Goal: Task Accomplishment & Management: Use online tool/utility

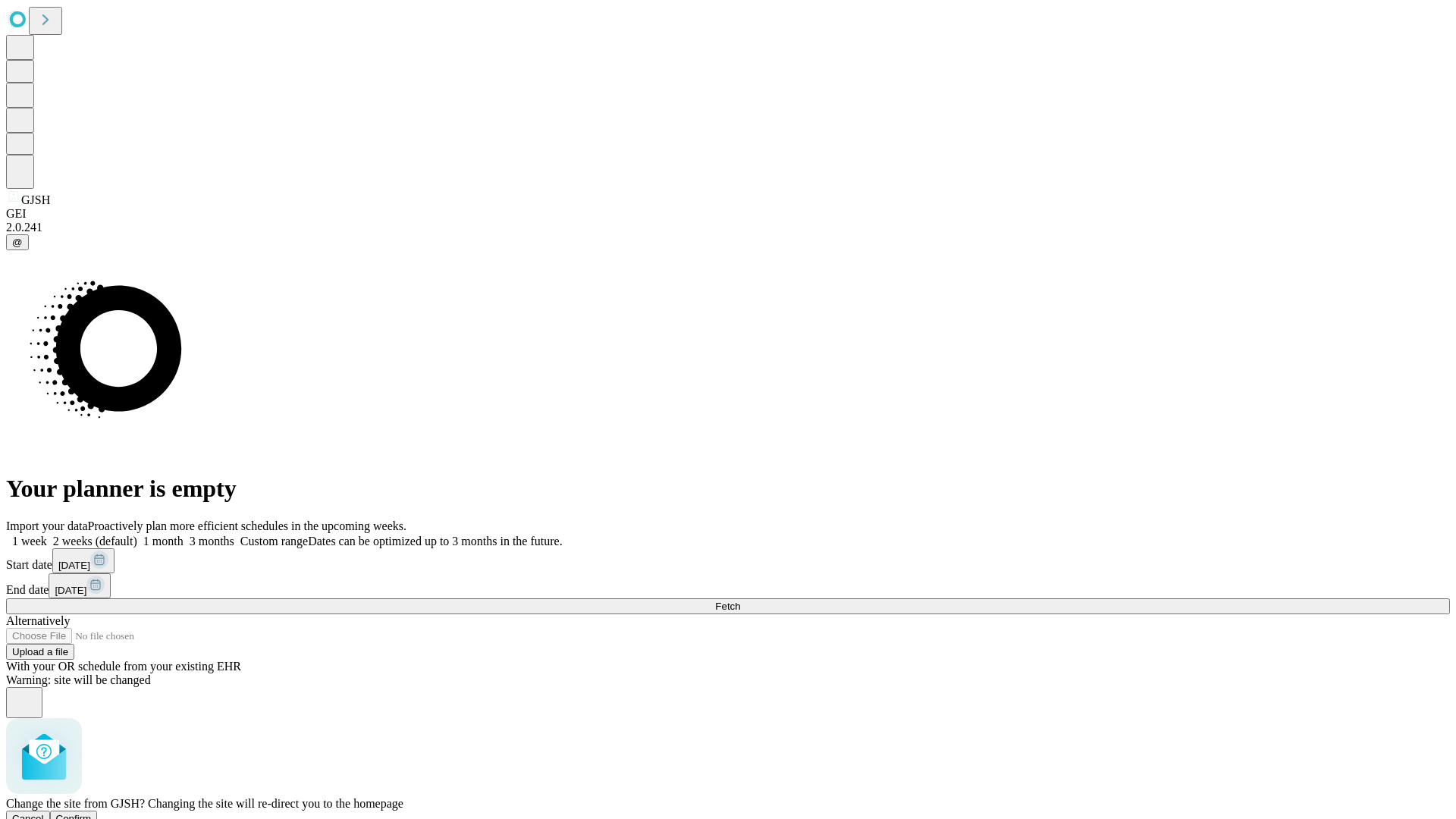
click at [92, 813] on span "Confirm" at bounding box center [74, 818] width 36 height 11
click at [47, 534] on label "1 week" at bounding box center [27, 541] width 41 height 13
click at [740, 601] on span "Fetch" at bounding box center [727, 606] width 25 height 11
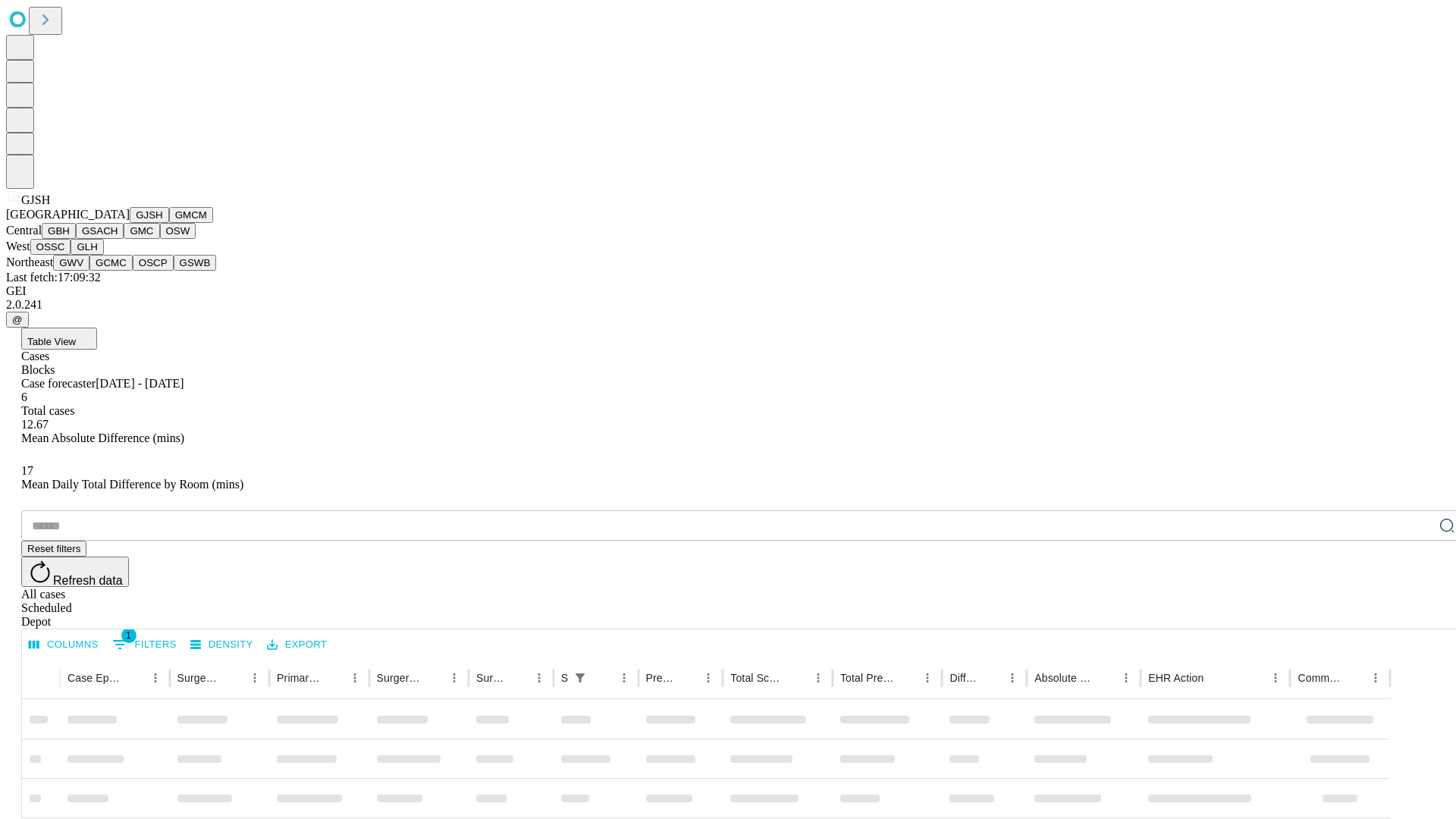
click at [169, 223] on button "GMCM" at bounding box center [192, 215] width 44 height 16
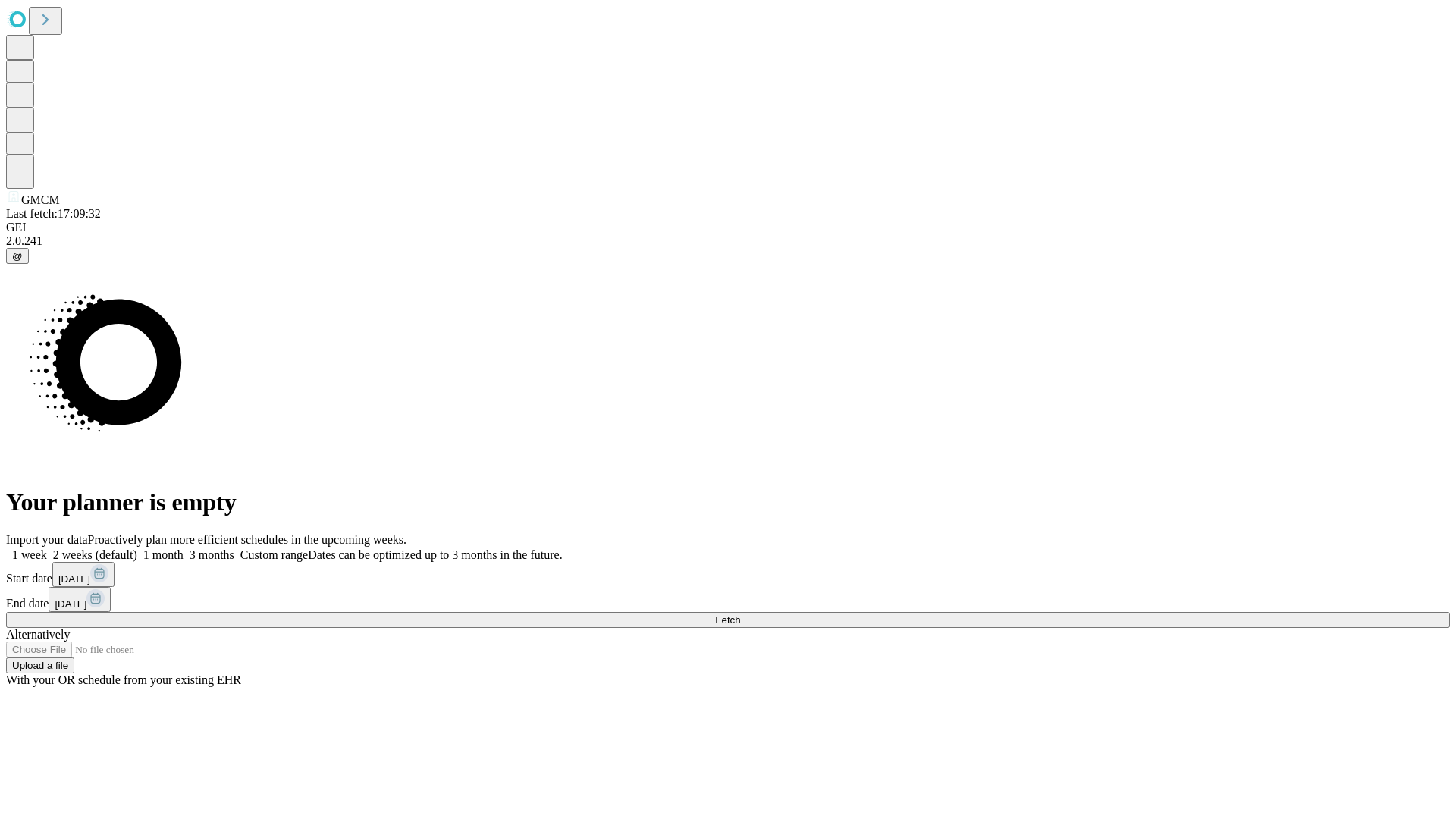
click at [47, 548] on label "1 week" at bounding box center [27, 555] width 41 height 13
click at [740, 614] on span "Fetch" at bounding box center [727, 620] width 25 height 11
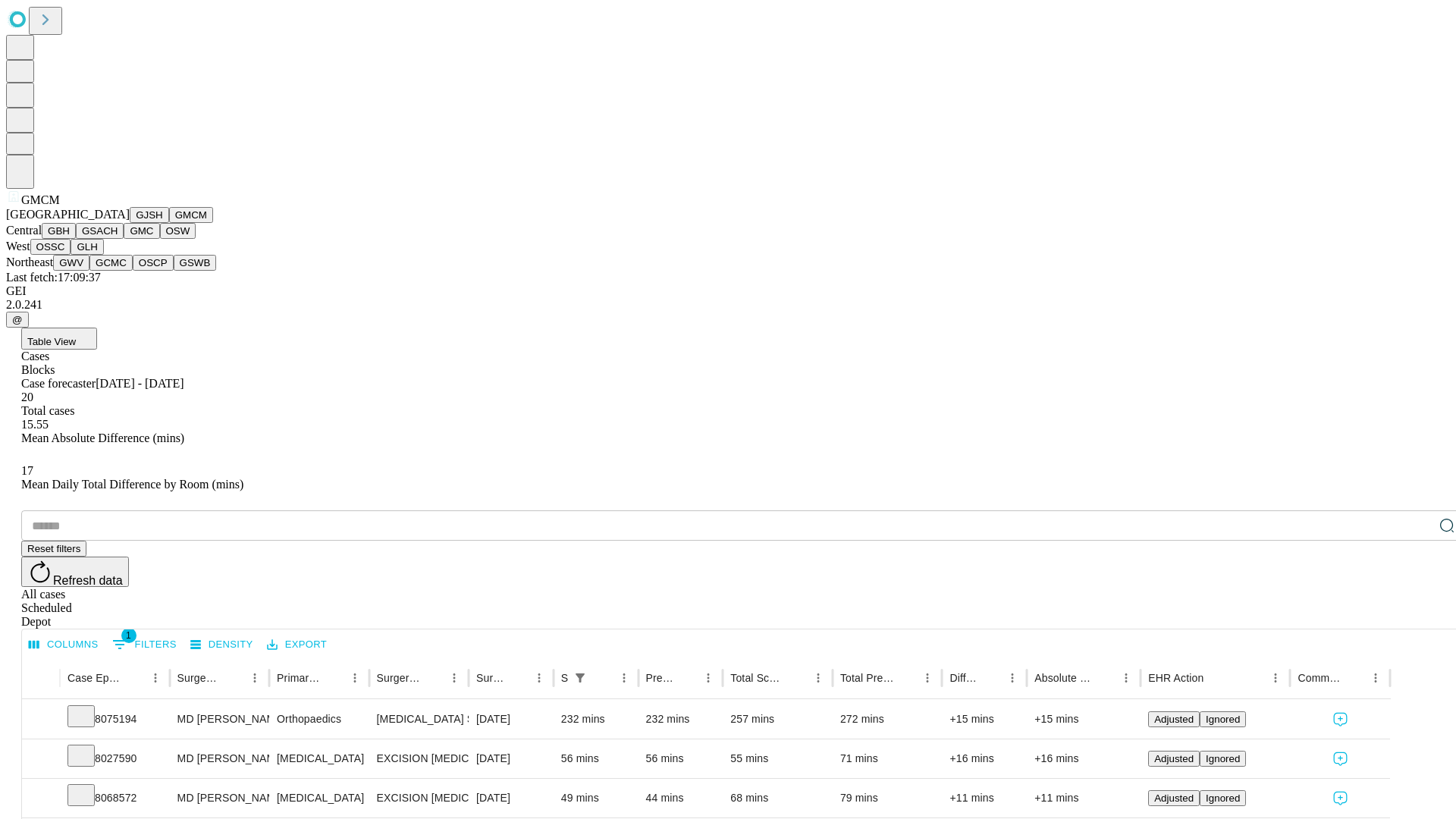
click at [76, 239] on button "GBH" at bounding box center [58, 230] width 34 height 16
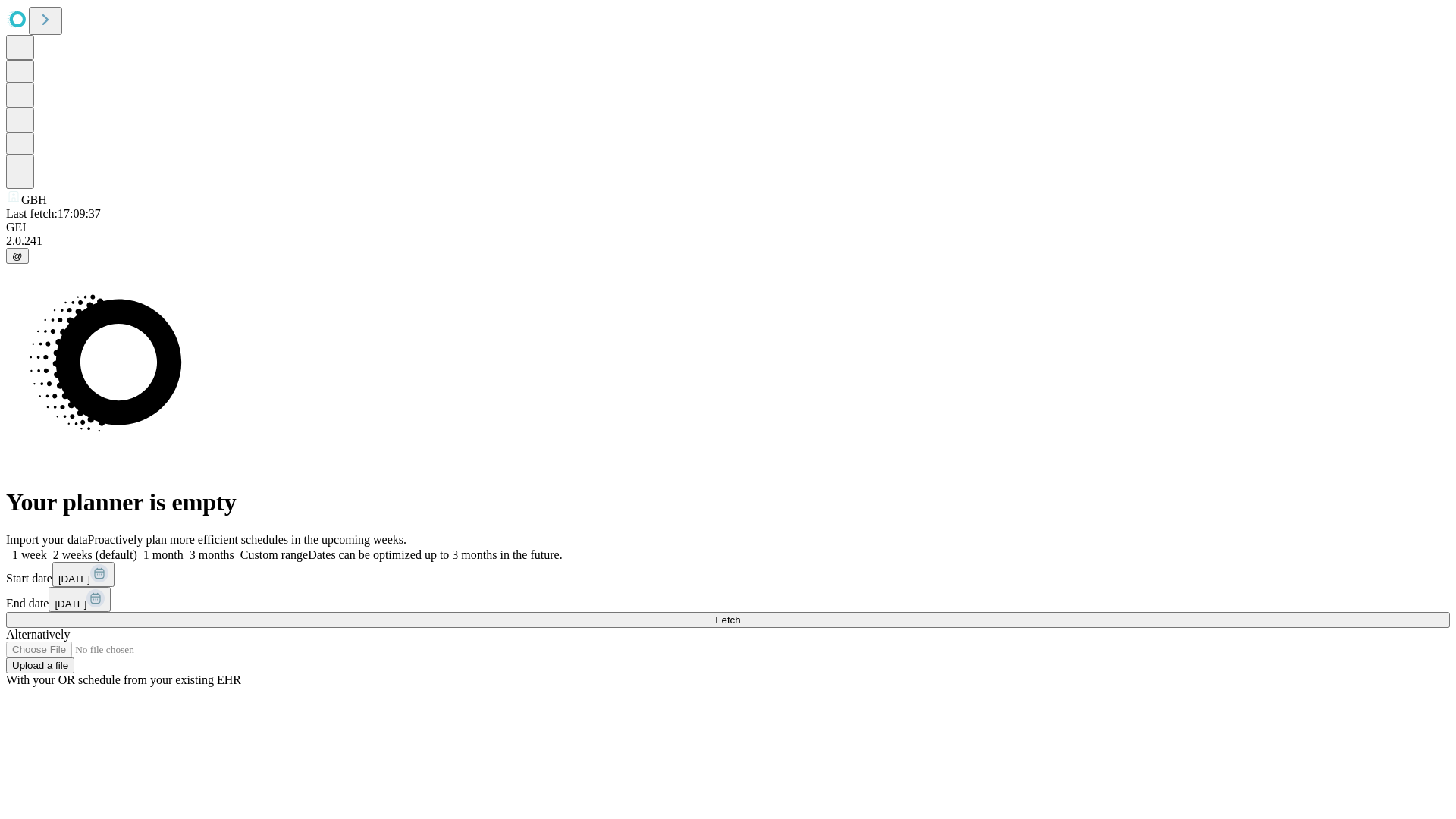
click at [740, 614] on span "Fetch" at bounding box center [727, 620] width 25 height 11
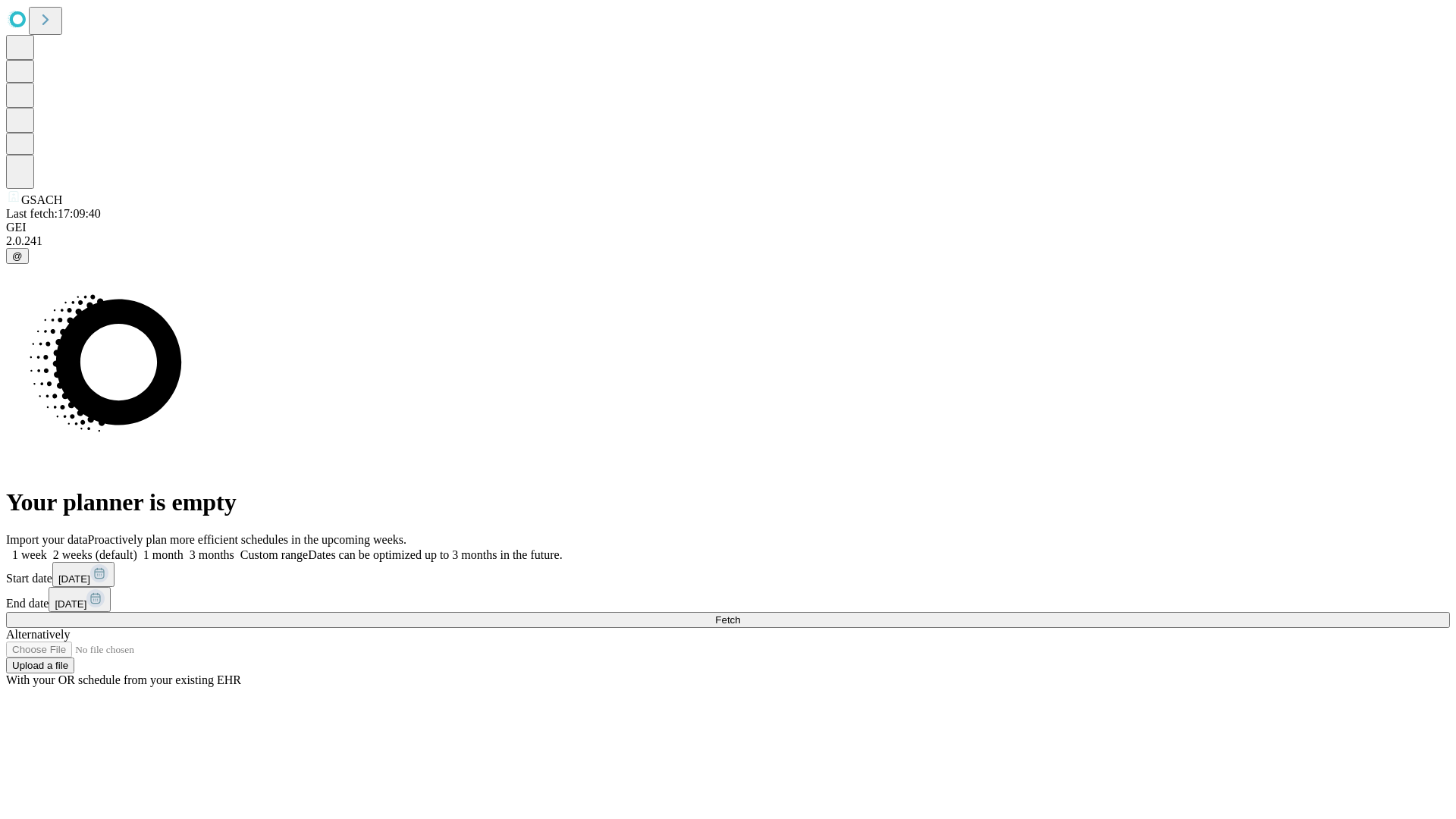
click at [47, 548] on label "1 week" at bounding box center [27, 555] width 41 height 13
click at [740, 614] on span "Fetch" at bounding box center [727, 620] width 25 height 11
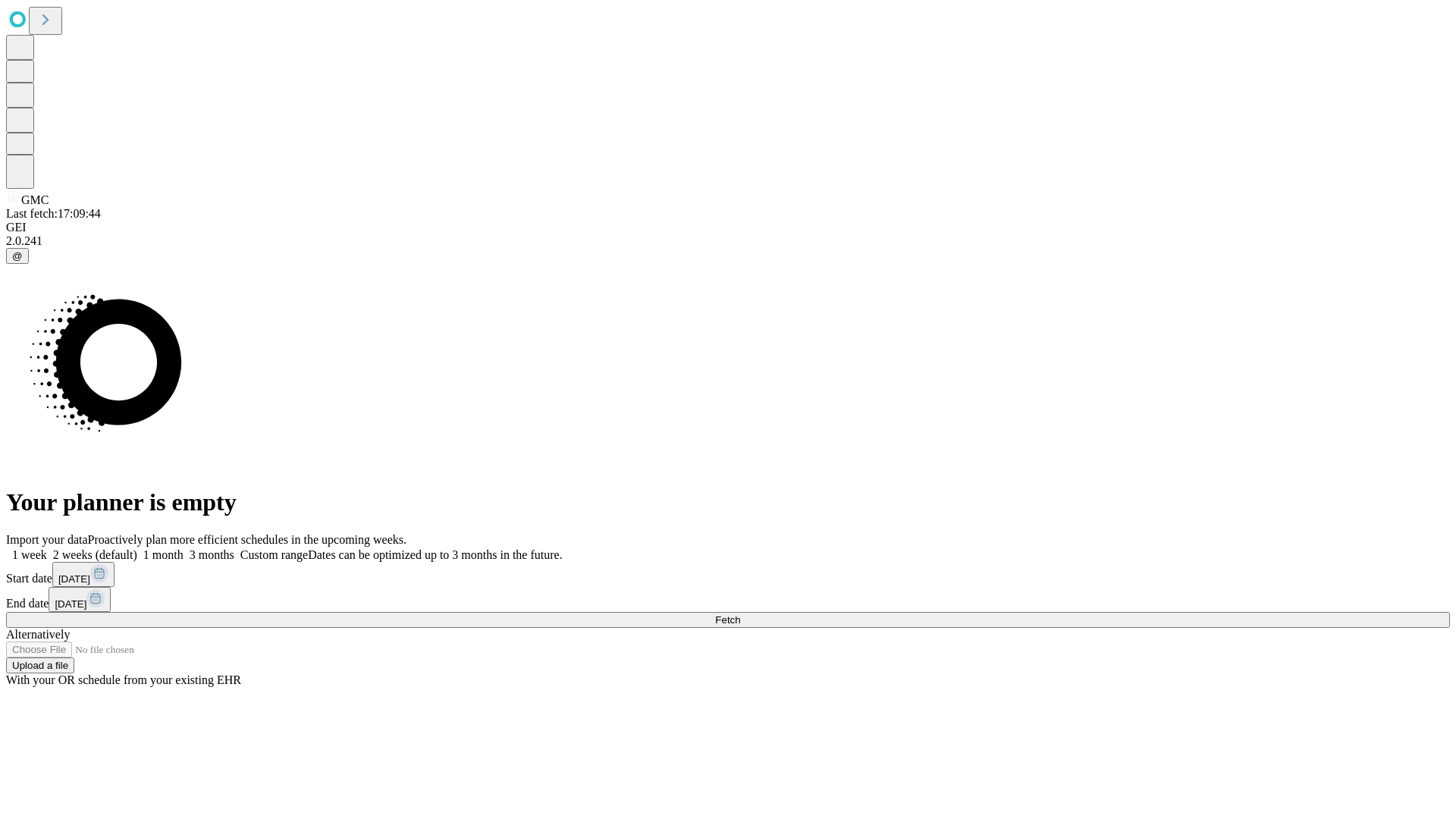
click at [47, 548] on label "1 week" at bounding box center [27, 555] width 41 height 13
click at [740, 614] on span "Fetch" at bounding box center [727, 620] width 25 height 11
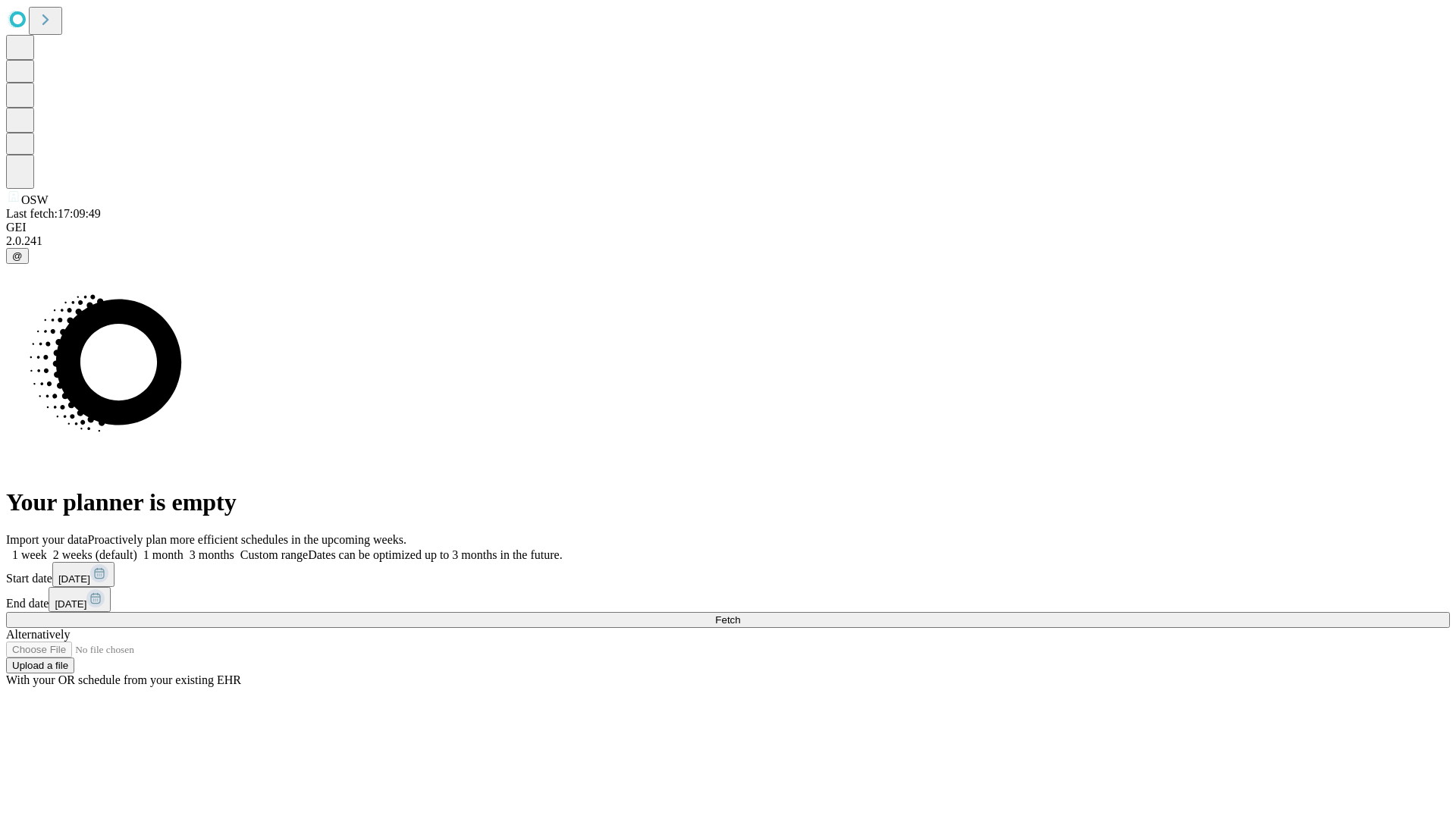
click at [47, 548] on label "1 week" at bounding box center [27, 555] width 41 height 13
click at [740, 614] on span "Fetch" at bounding box center [727, 620] width 25 height 11
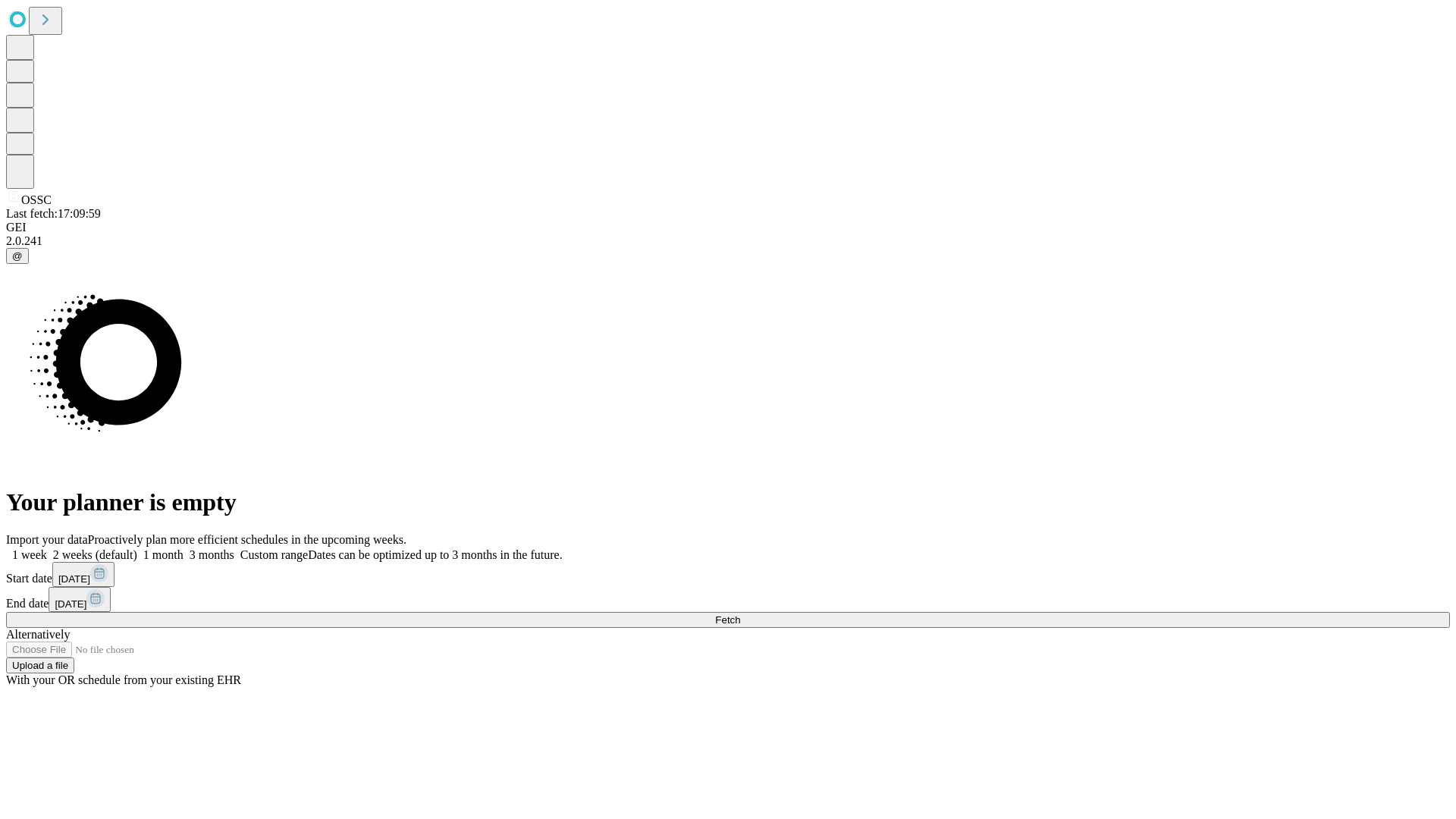
click at [740, 614] on span "Fetch" at bounding box center [727, 620] width 25 height 11
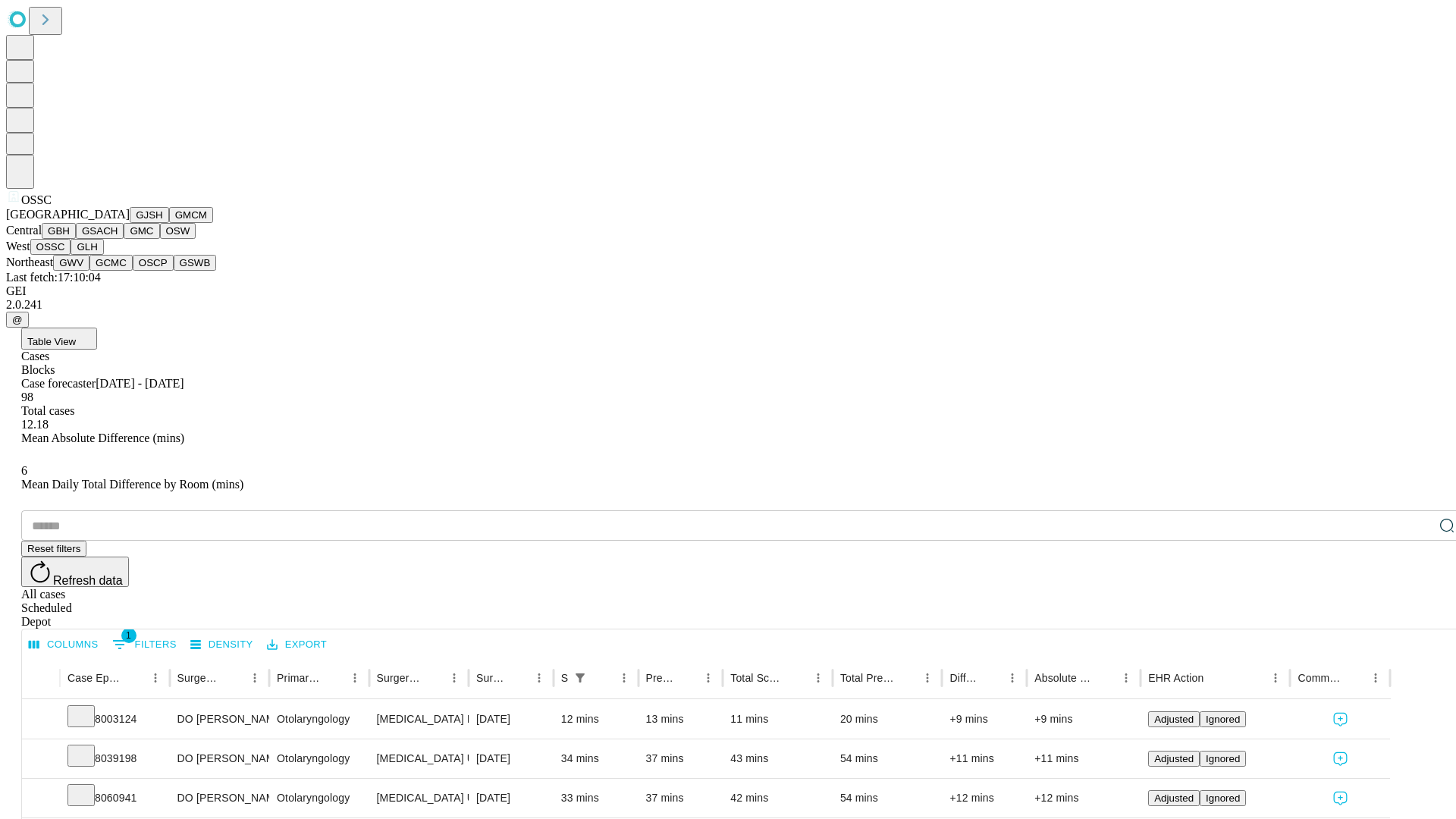
click at [103, 255] on button "GLH" at bounding box center [87, 246] width 32 height 16
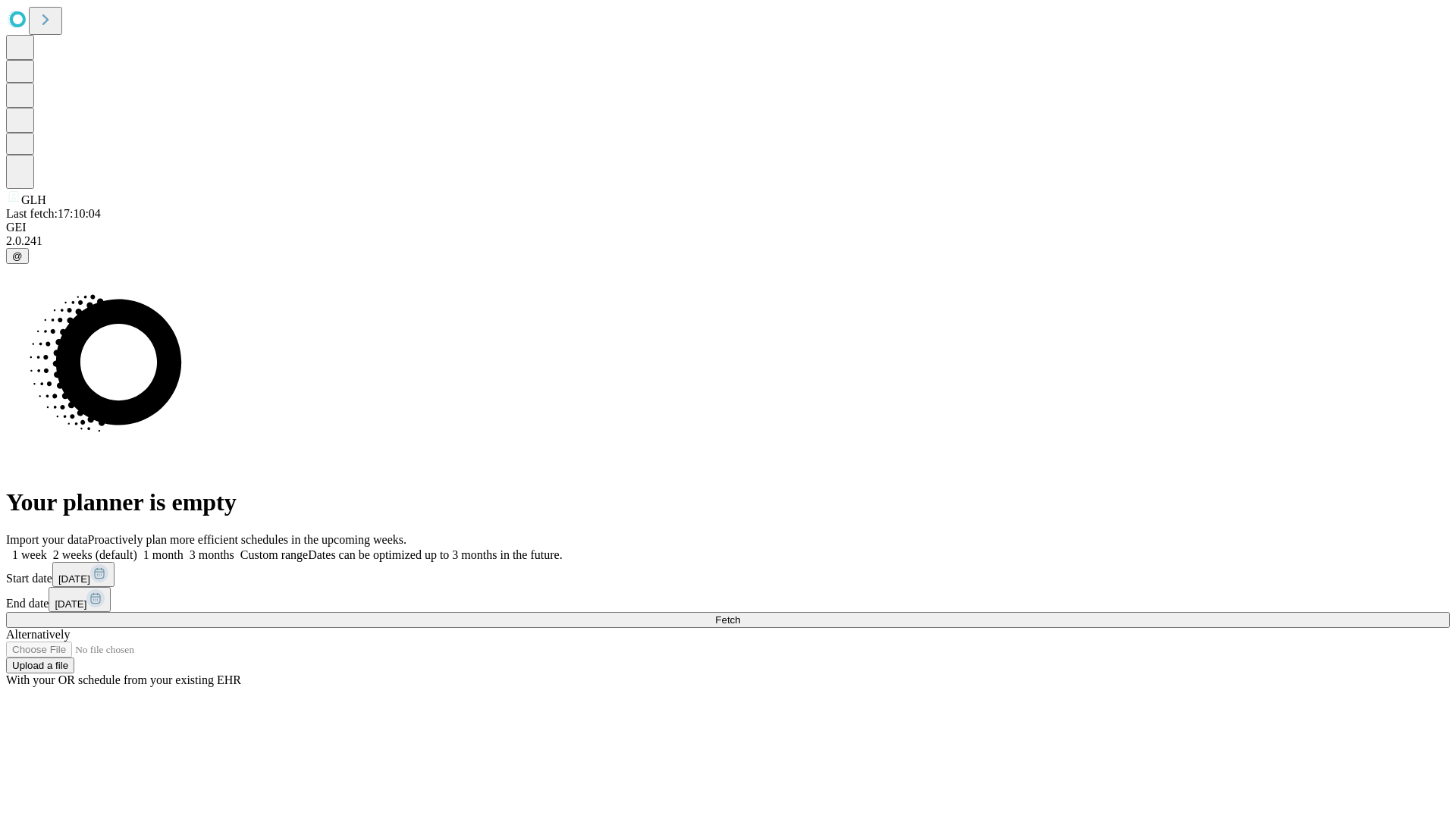
click at [47, 548] on label "1 week" at bounding box center [27, 555] width 41 height 13
click at [740, 614] on span "Fetch" at bounding box center [727, 620] width 25 height 11
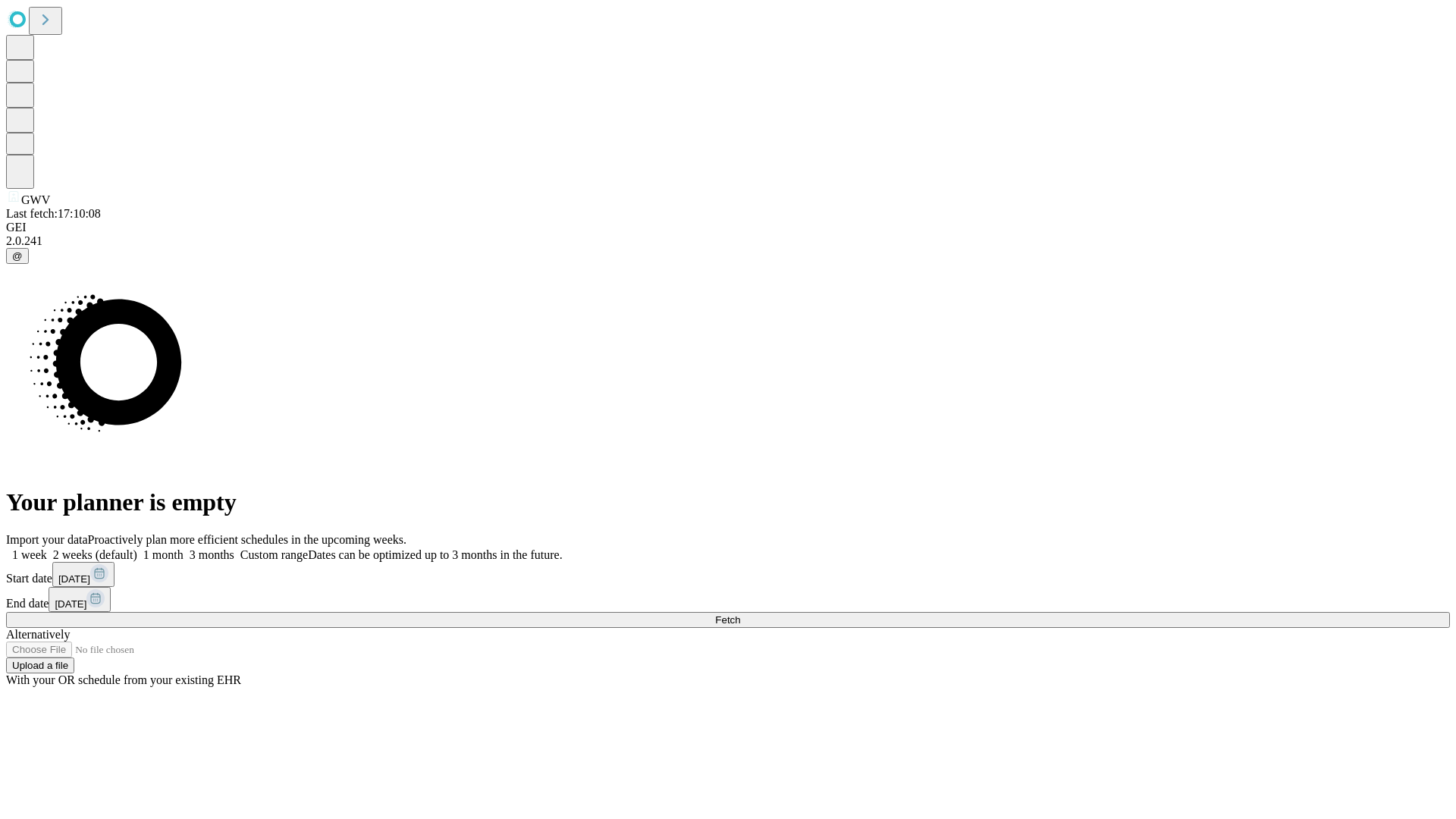
click at [47, 548] on label "1 week" at bounding box center [27, 555] width 41 height 13
click at [740, 614] on span "Fetch" at bounding box center [727, 620] width 25 height 11
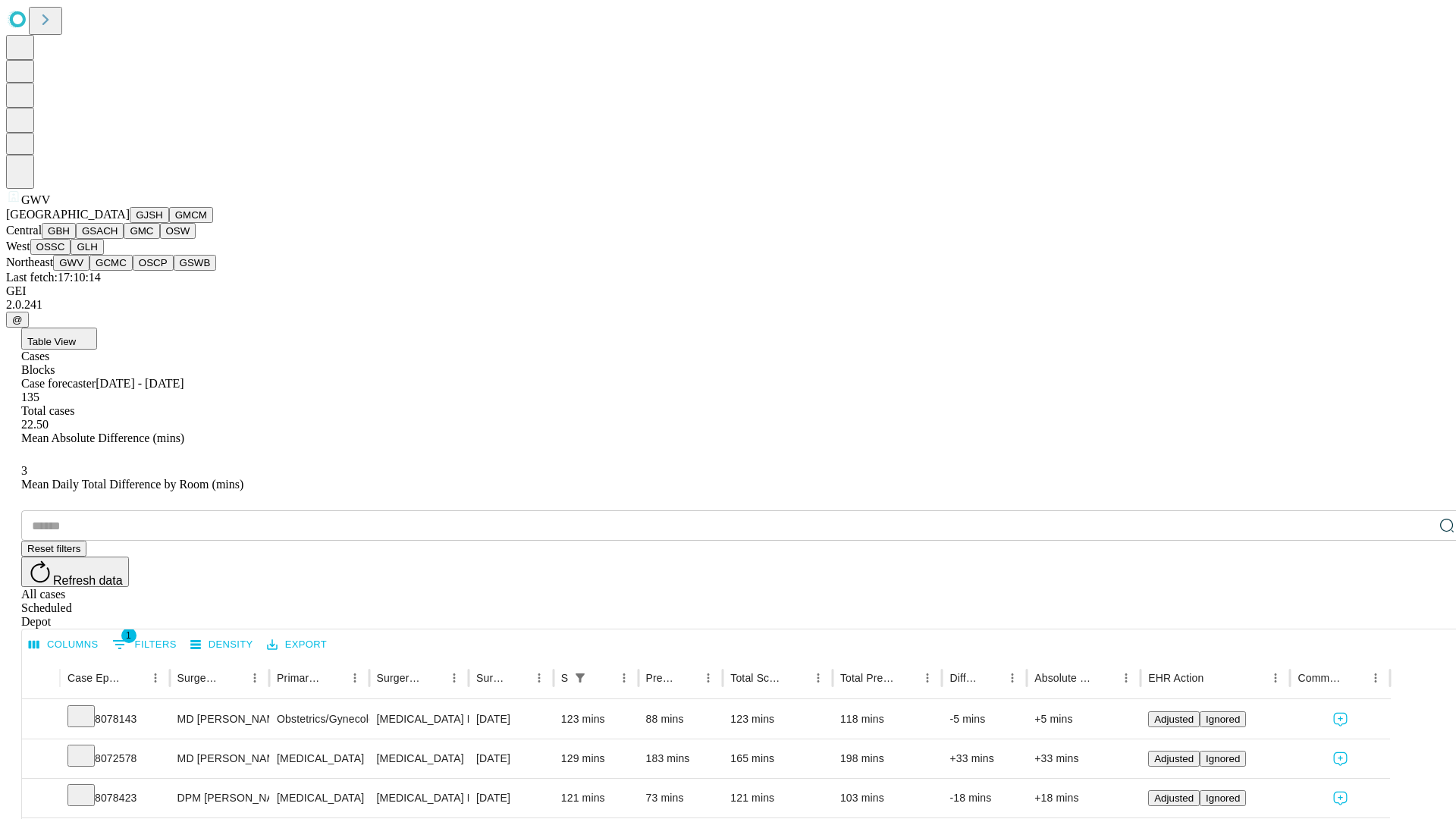
click at [118, 271] on button "GCMC" at bounding box center [111, 263] width 43 height 16
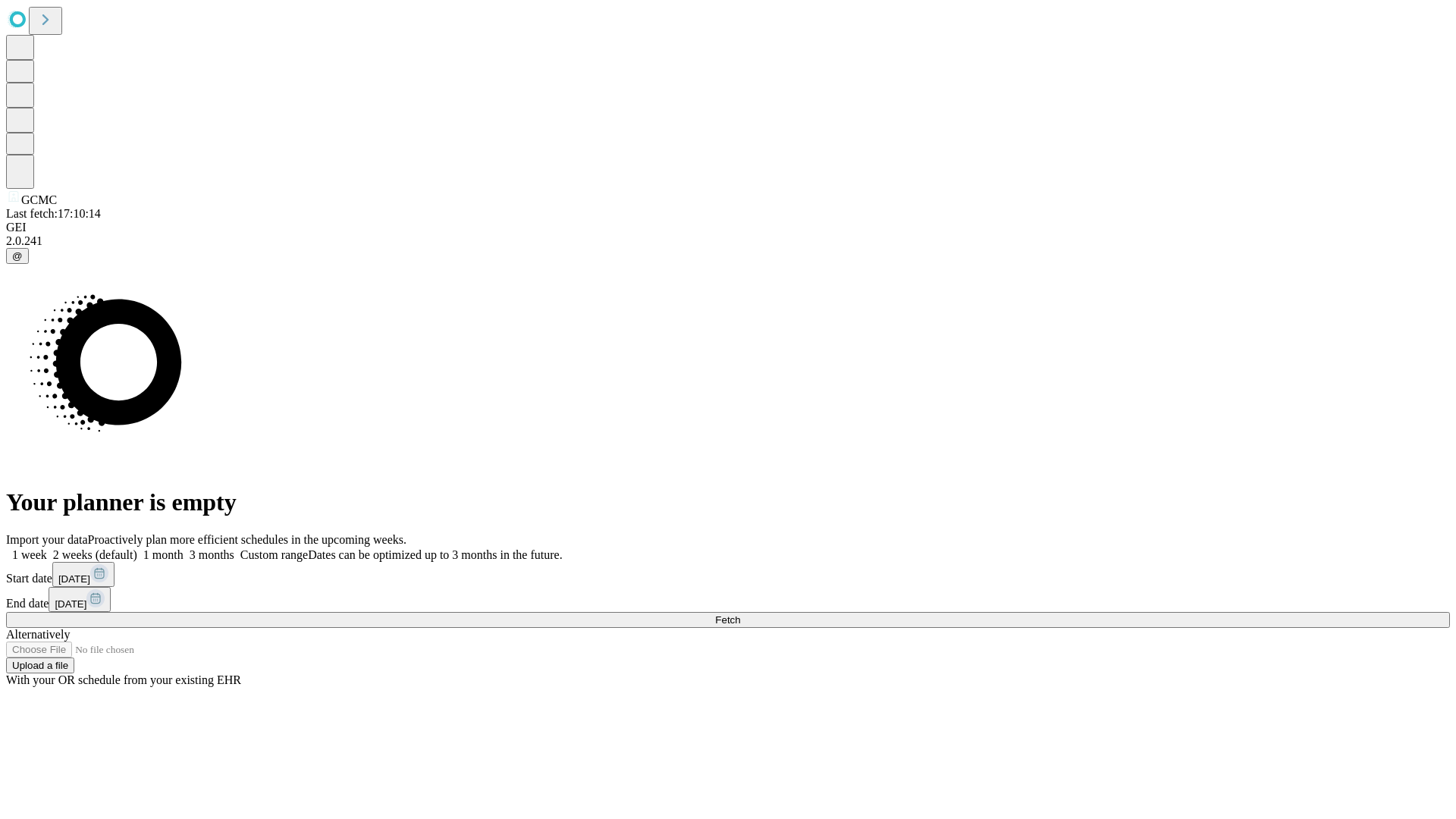
click at [740, 614] on span "Fetch" at bounding box center [727, 620] width 25 height 11
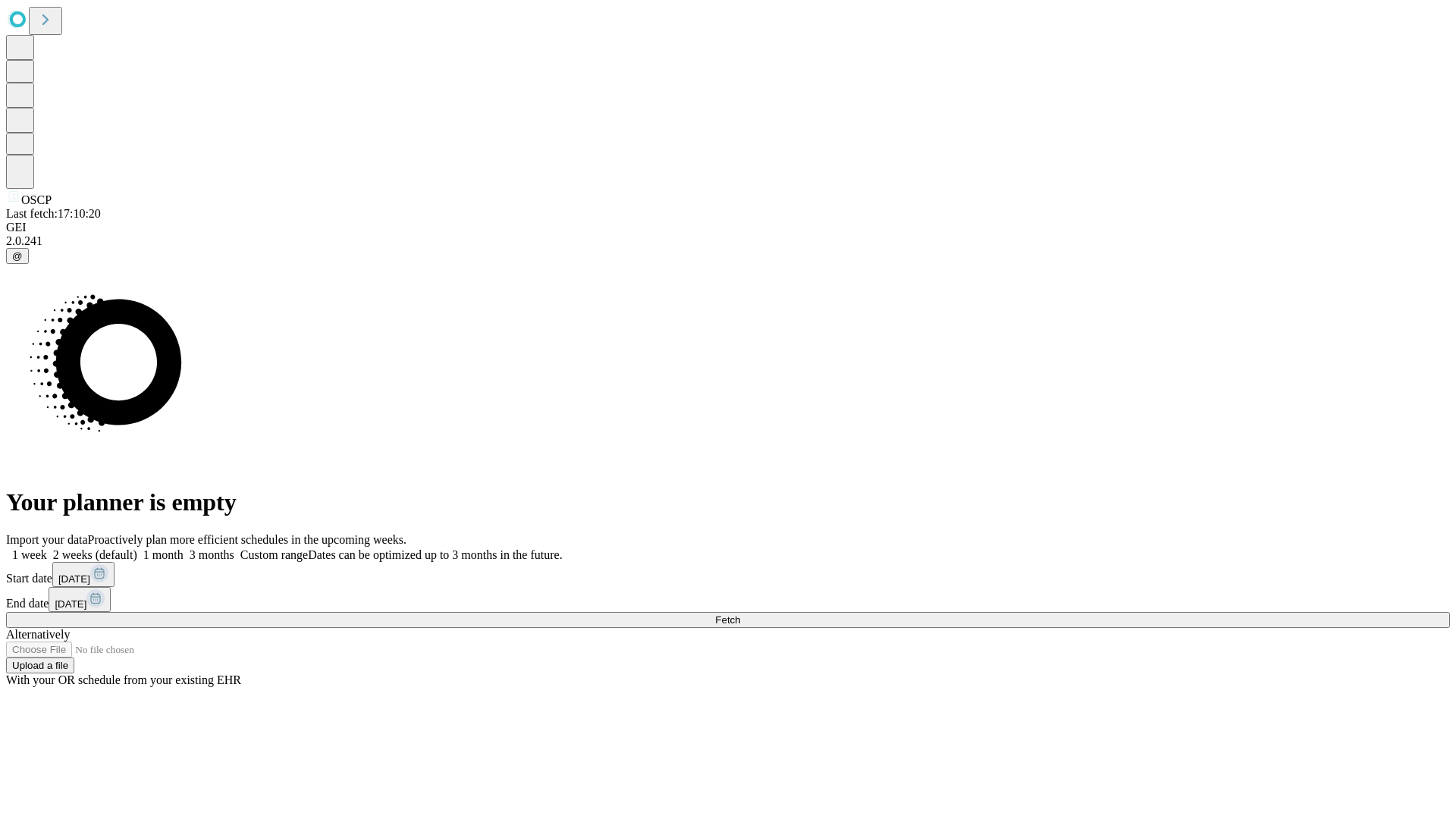
click at [47, 548] on label "1 week" at bounding box center [27, 555] width 41 height 13
click at [740, 614] on span "Fetch" at bounding box center [727, 620] width 25 height 11
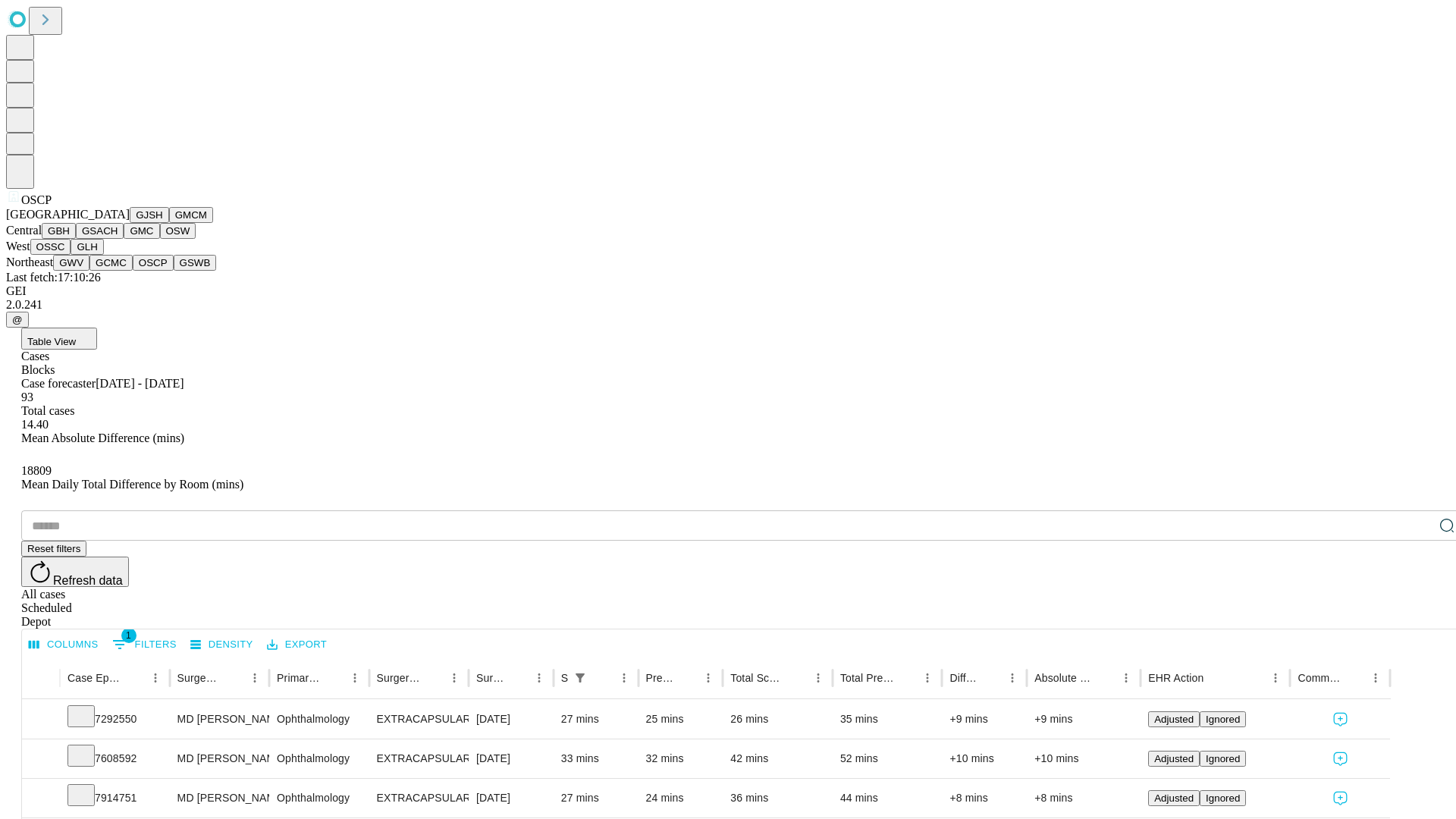
click at [174, 271] on button "GSWB" at bounding box center [195, 263] width 43 height 16
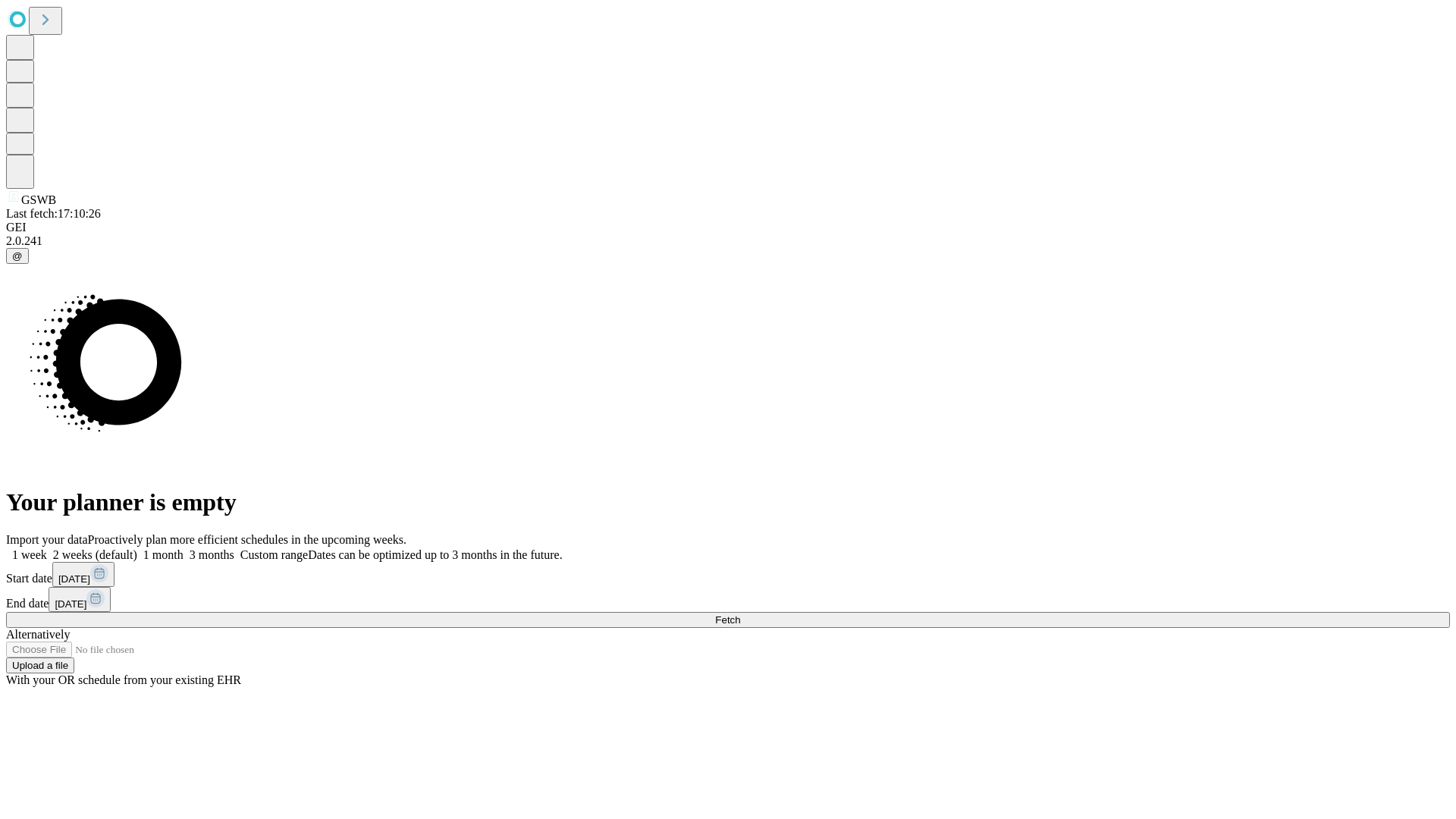
click at [47, 548] on label "1 week" at bounding box center [27, 555] width 41 height 13
click at [740, 614] on span "Fetch" at bounding box center [727, 620] width 25 height 11
